Goal: Task Accomplishment & Management: Manage account settings

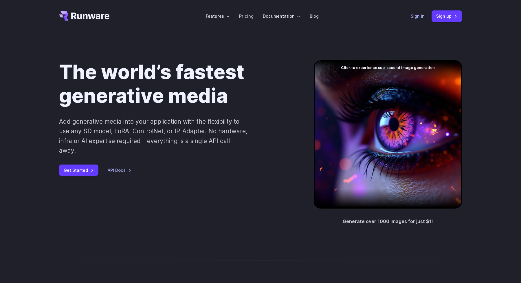
click at [421, 16] on link "Sign in" at bounding box center [417, 16] width 14 height 7
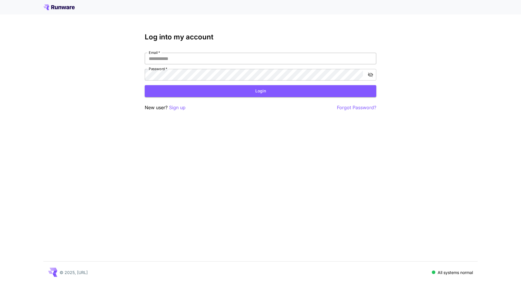
click at [194, 59] on input "Email   *" at bounding box center [260, 59] width 231 height 12
type input "**********"
click at [187, 86] on button "Login" at bounding box center [260, 91] width 231 height 12
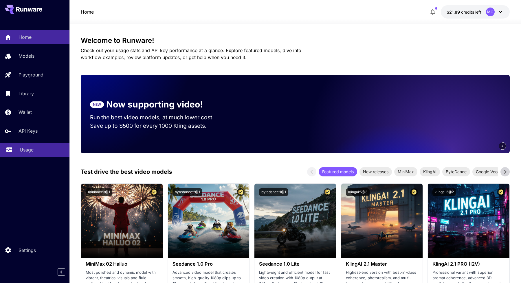
click at [26, 150] on p "Usage" at bounding box center [27, 149] width 14 height 7
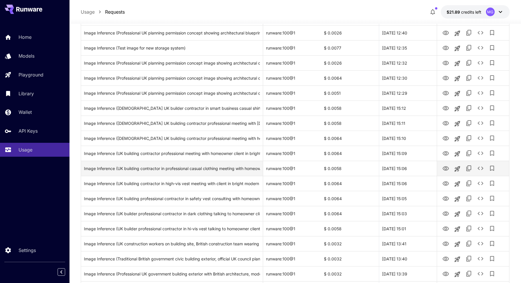
scroll to position [134, 0]
